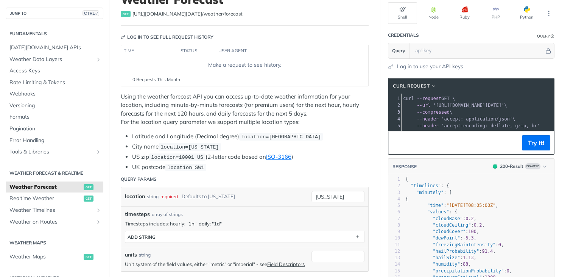
scroll to position [60, 0]
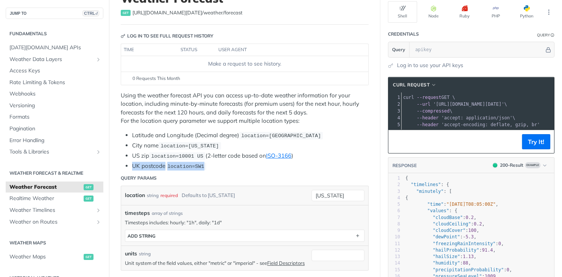
drag, startPoint x: 207, startPoint y: 164, endPoint x: 129, endPoint y: 167, distance: 78.1
click at [132, 167] on li "UK postcode location=SW1" at bounding box center [250, 166] width 237 height 9
click at [267, 171] on header "Query Params" at bounding box center [245, 177] width 248 height 15
click at [279, 152] on link "ISO-3166" at bounding box center [278, 155] width 25 height 7
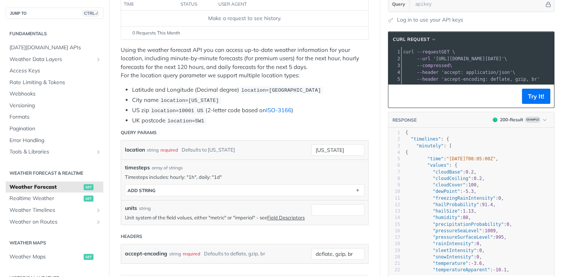
scroll to position [15, 0]
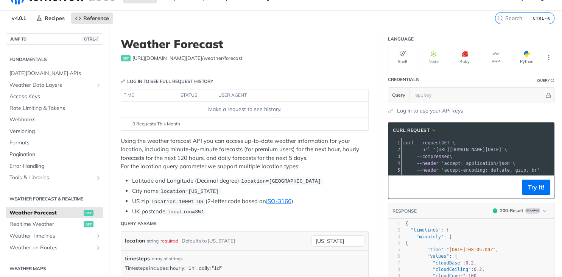
click at [192, 150] on p "Using the weather forecast API you can access up-to-date weather information fo…" at bounding box center [245, 154] width 248 height 34
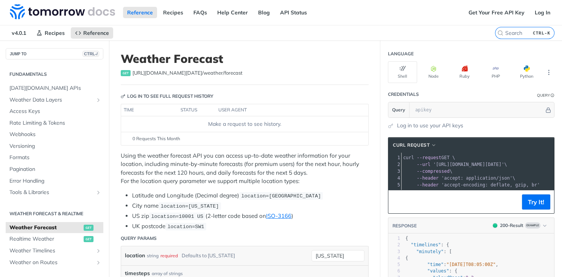
click at [312, 169] on p "Using the weather forecast API you can access up-to-date weather information fo…" at bounding box center [245, 168] width 248 height 34
